Goal: Task Accomplishment & Management: Complete application form

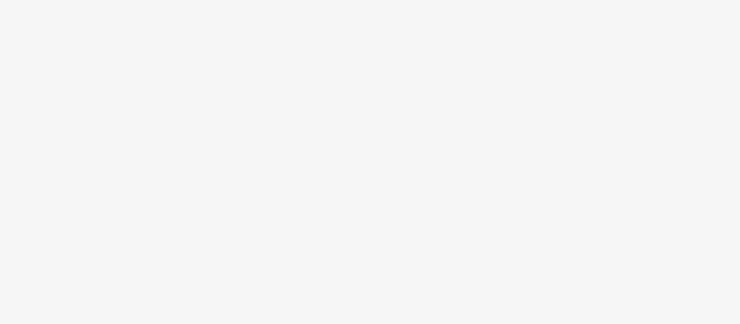
scroll to position [65, 0]
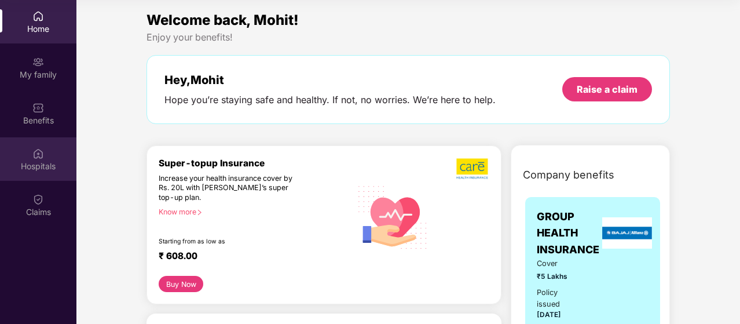
click at [40, 166] on div "Hospitals" at bounding box center [38, 166] width 76 height 12
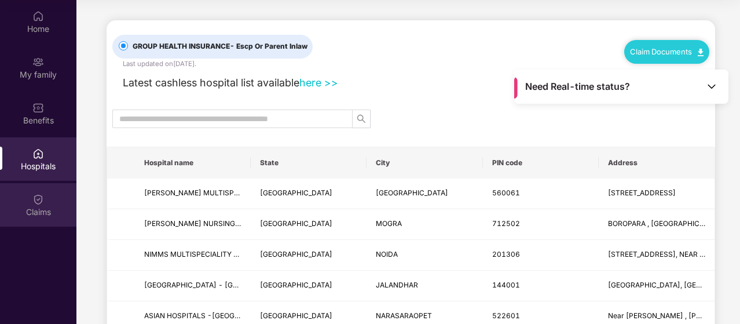
click at [32, 211] on div "Claims" at bounding box center [38, 212] width 76 height 12
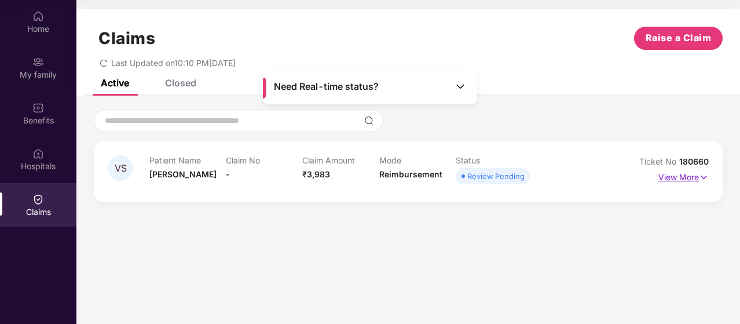
click at [696, 174] on p "View More" at bounding box center [684, 176] width 50 height 16
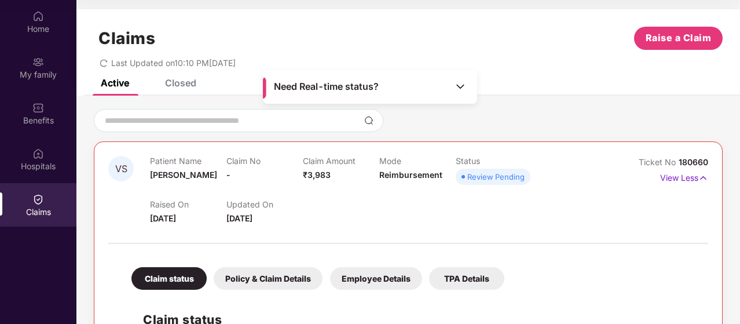
click at [289, 220] on div "Updated On [DATE]" at bounding box center [265, 211] width 76 height 25
click at [334, 176] on div "Claim Amount ₹3,983" at bounding box center [341, 172] width 76 height 32
click at [461, 88] on img at bounding box center [461, 87] width 12 height 12
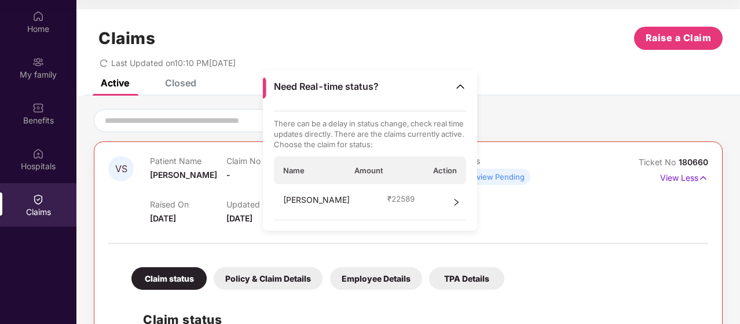
click at [445, 170] on span "Action" at bounding box center [445, 170] width 24 height 10
click at [463, 87] on img at bounding box center [461, 87] width 12 height 12
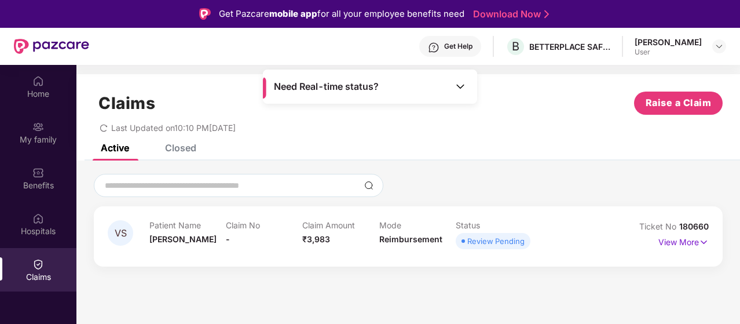
click at [103, 125] on icon "redo" at bounding box center [103, 128] width 7 height 8
click at [704, 243] on img at bounding box center [704, 242] width 10 height 13
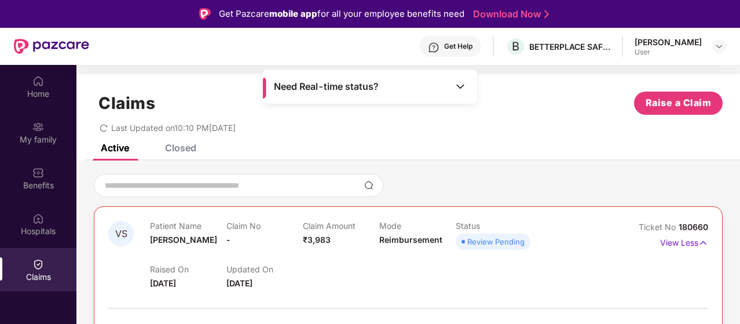
click at [401, 125] on div "Last Updated on 10:10 PM[DATE]" at bounding box center [408, 124] width 629 height 18
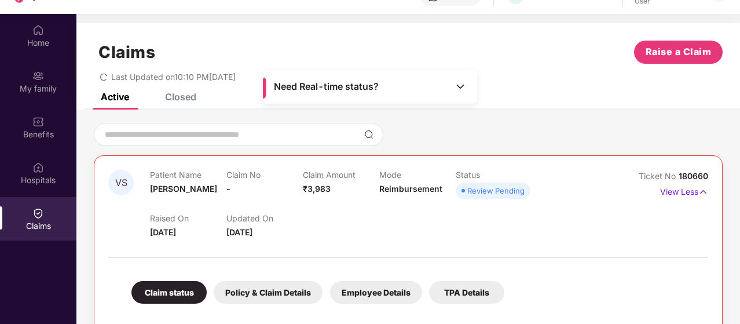
scroll to position [65, 0]
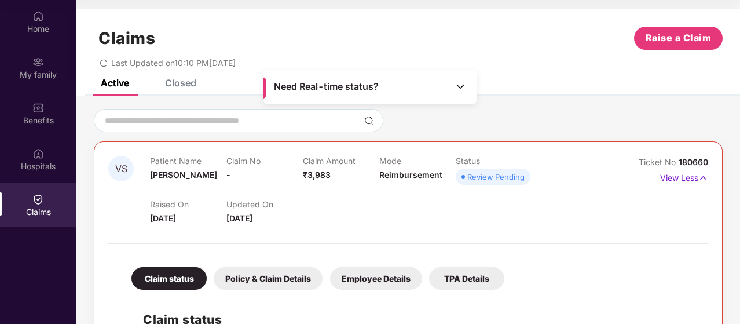
click at [191, 277] on div "Claim status" at bounding box center [169, 278] width 75 height 23
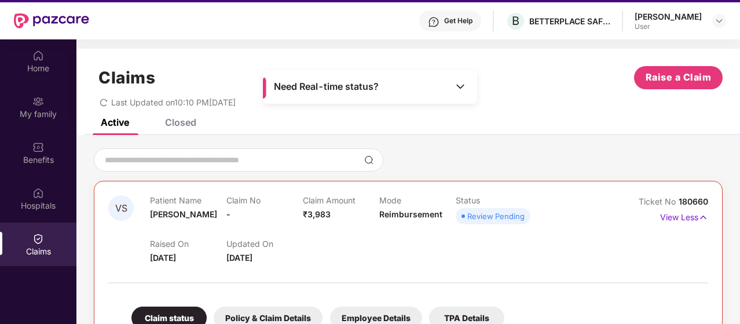
scroll to position [0, 0]
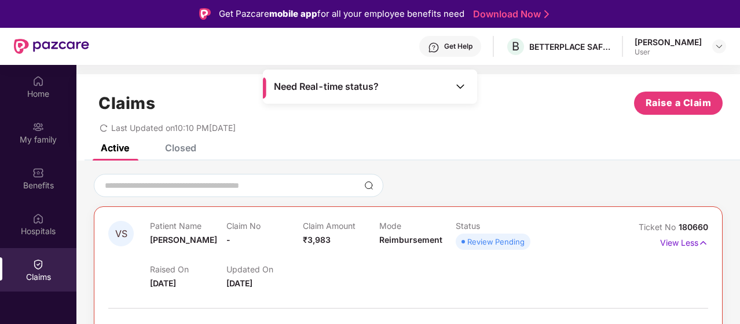
click at [52, 274] on div "Claims" at bounding box center [38, 277] width 76 height 12
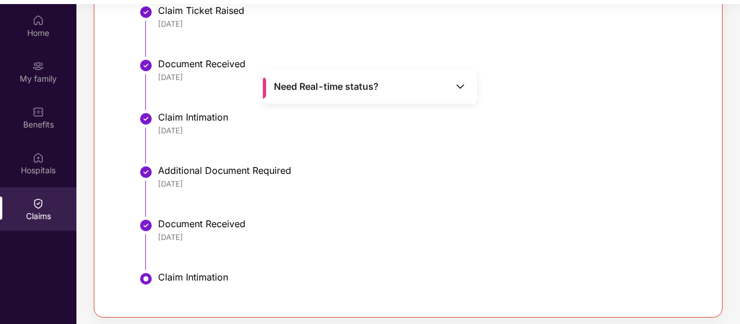
scroll to position [65, 0]
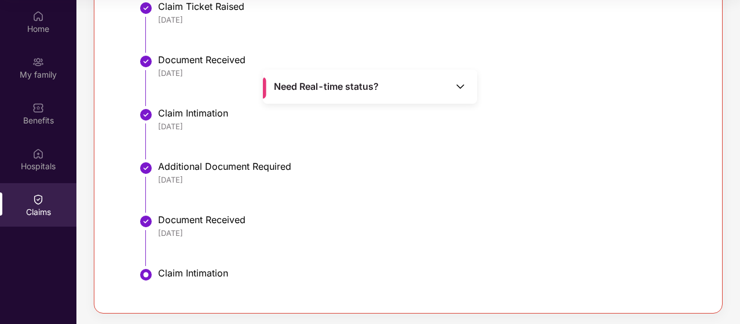
click at [216, 236] on div "[DATE]" at bounding box center [427, 233] width 539 height 10
click at [459, 81] on img at bounding box center [461, 87] width 12 height 12
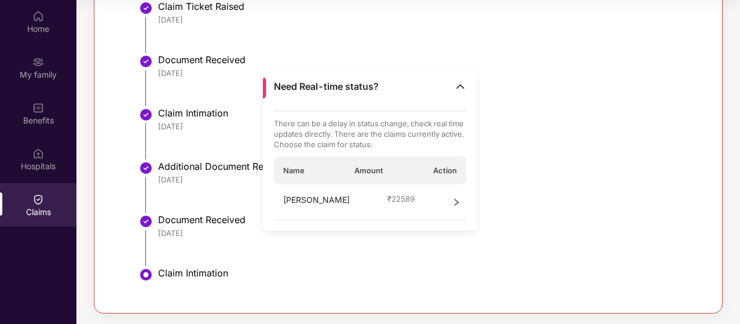
click at [461, 83] on img at bounding box center [461, 87] width 12 height 12
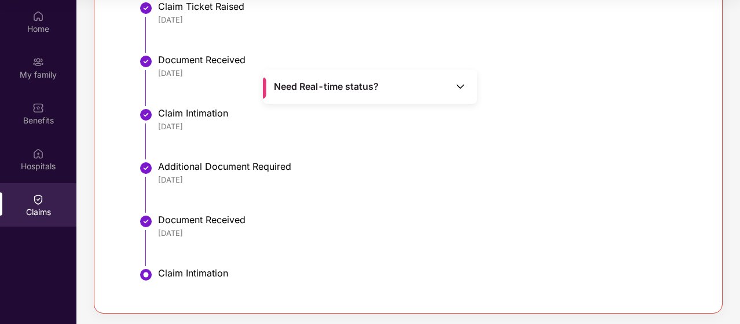
click at [171, 276] on div "Claim Intimation" at bounding box center [427, 273] width 539 height 12
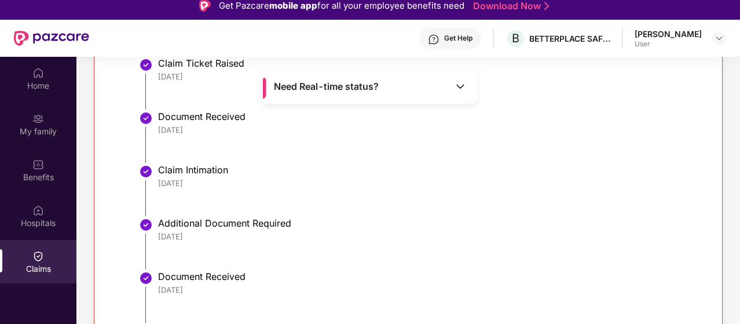
scroll to position [0, 0]
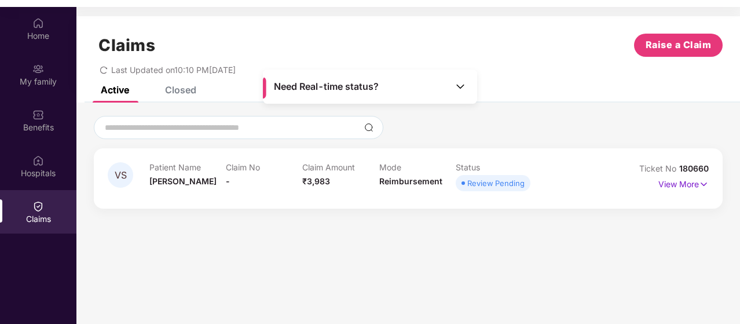
scroll to position [65, 0]
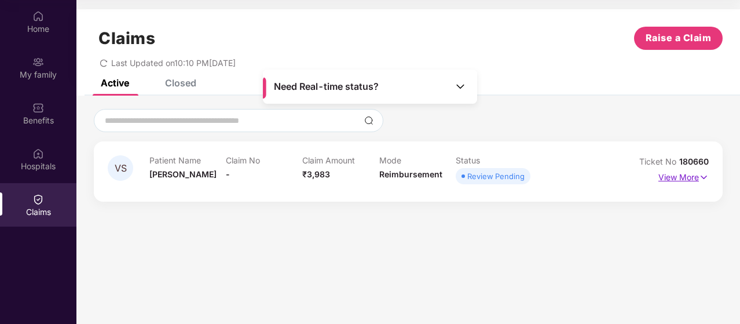
click at [692, 174] on p "View More" at bounding box center [684, 176] width 50 height 16
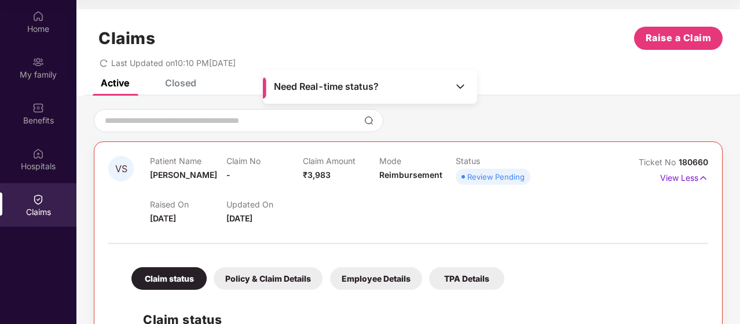
click at [377, 277] on div "Employee Details" at bounding box center [376, 278] width 92 height 23
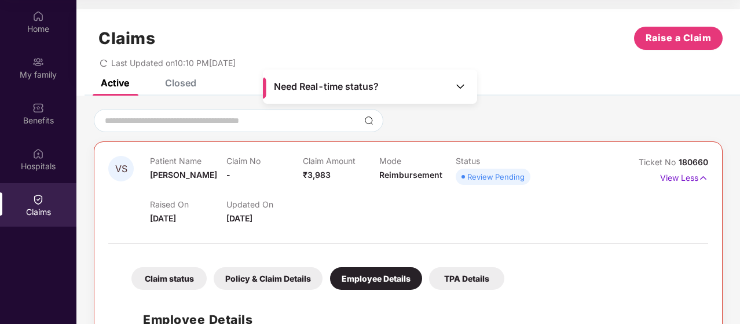
click at [279, 284] on div "Policy & Claim Details" at bounding box center [268, 278] width 109 height 23
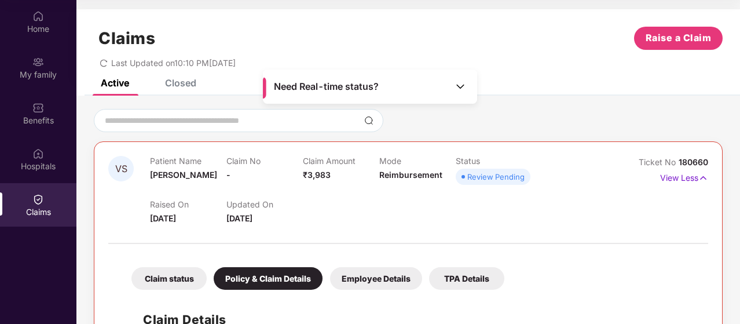
click at [294, 231] on div at bounding box center [408, 237] width 600 height 24
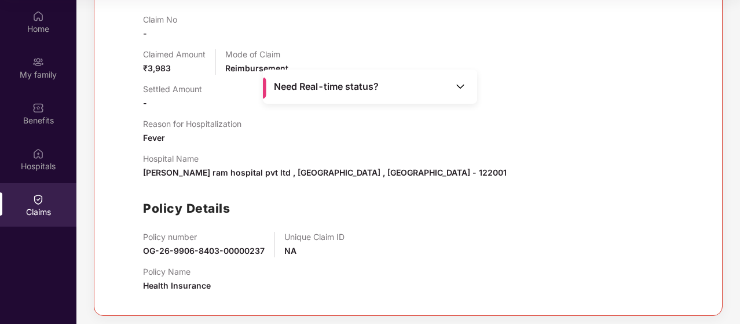
scroll to position [331, 0]
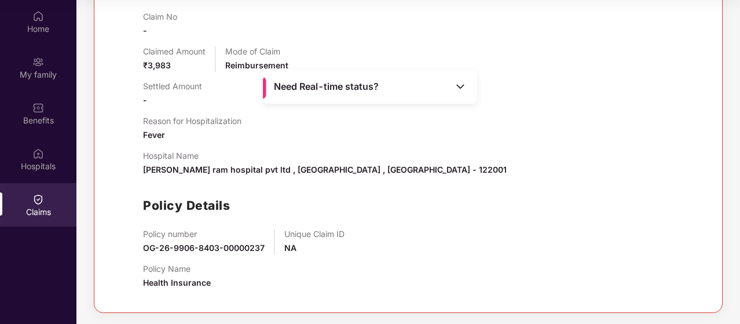
click at [298, 176] on div "Claim No - Claimed Amount ₹3,983 Mode of Claim Reimbursement Settled Amount - R…" at bounding box center [420, 155] width 554 height 287
click at [287, 149] on div "Claim No - Claimed Amount ₹3,983 Mode of Claim Reimbursement Settled Amount - R…" at bounding box center [420, 155] width 554 height 287
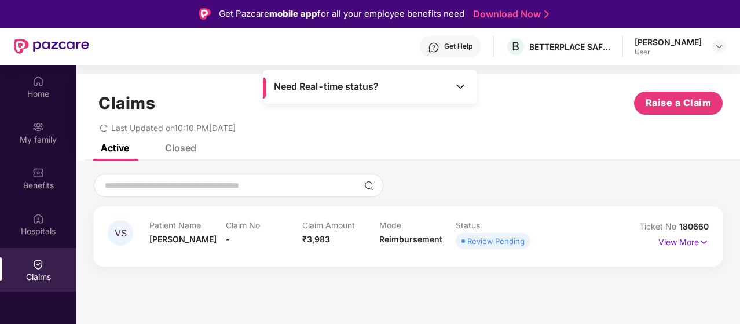
click at [491, 140] on div "Claims Raise a Claim Last Updated on 10:10 PM, 09 Oct 2025" at bounding box center [408, 109] width 664 height 70
click at [722, 46] on img at bounding box center [719, 46] width 9 height 9
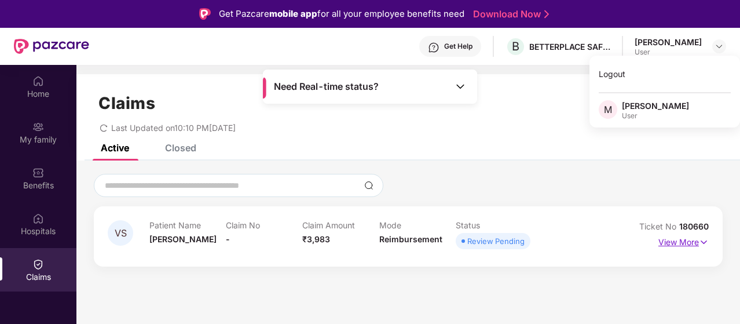
click at [703, 240] on img at bounding box center [704, 242] width 10 height 13
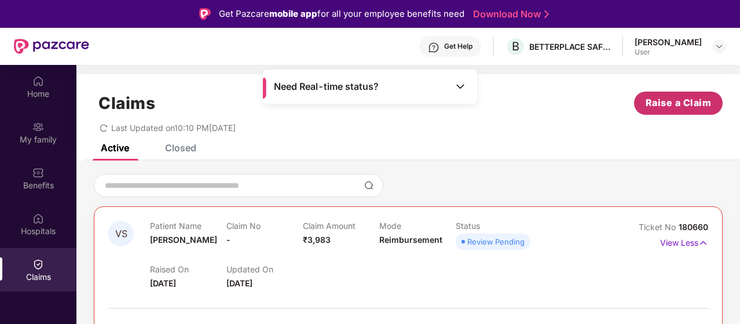
click at [664, 109] on span "Raise a Claim" at bounding box center [679, 103] width 66 height 14
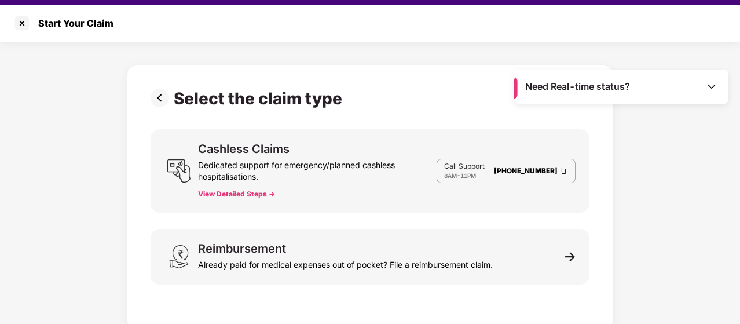
scroll to position [28, 0]
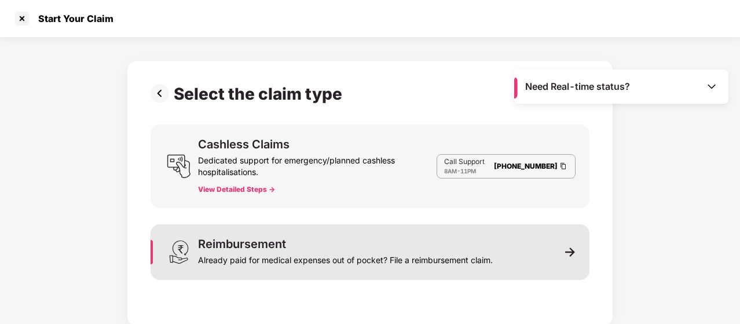
click at [348, 254] on div "Already paid for medical expenses out of pocket? File a reimbursement claim." at bounding box center [345, 258] width 295 height 16
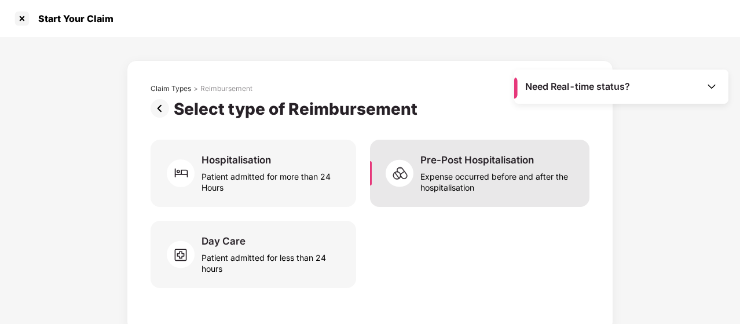
click at [451, 181] on div "Expense occurred before and after the hospitalisation" at bounding box center [498, 179] width 155 height 27
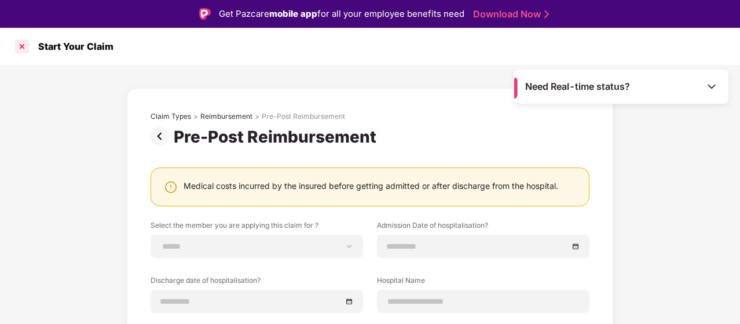
click at [19, 50] on div at bounding box center [22, 46] width 19 height 19
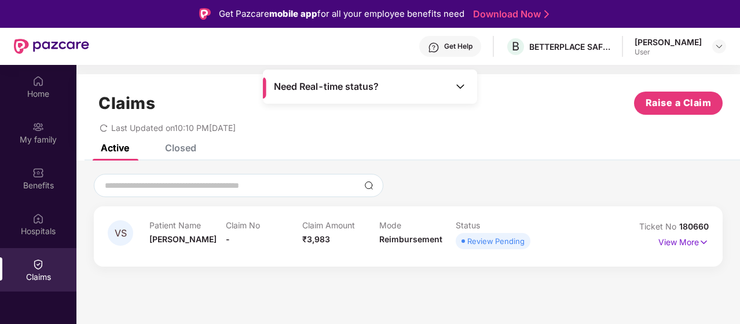
click at [185, 146] on div "Closed" at bounding box center [180, 148] width 31 height 12
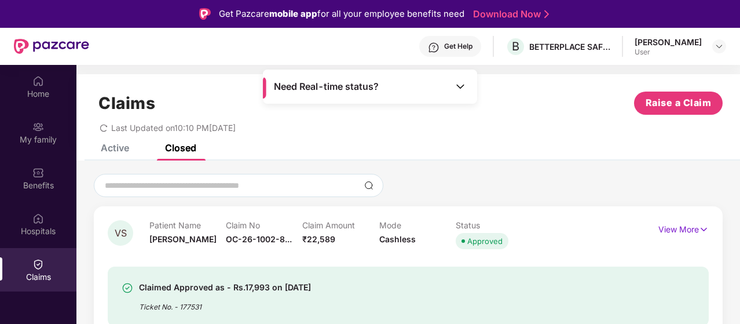
click at [119, 145] on div "Active" at bounding box center [115, 148] width 28 height 12
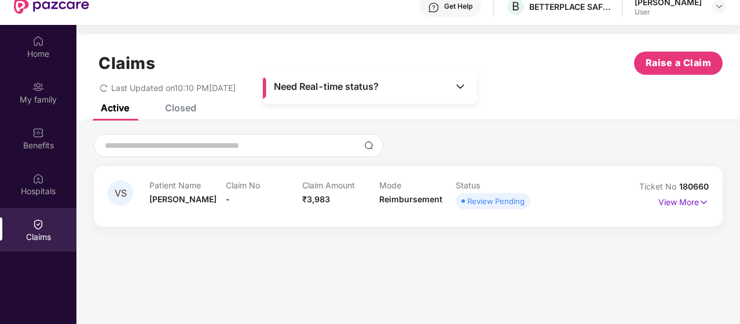
scroll to position [65, 0]
